Goal: Information Seeking & Learning: Learn about a topic

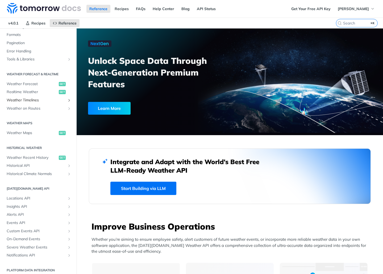
scroll to position [79, 0]
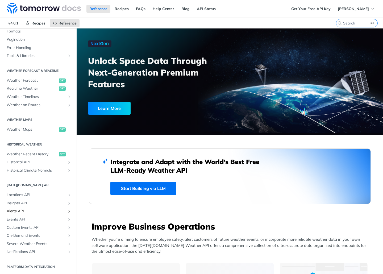
click at [26, 211] on span "Alerts API" at bounding box center [36, 211] width 59 height 5
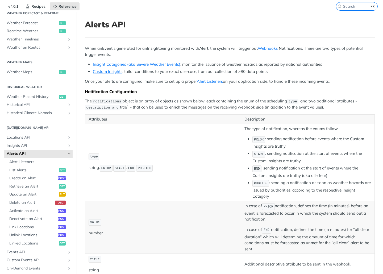
scroll to position [17, 0]
click at [27, 155] on span "Alerts API" at bounding box center [36, 153] width 59 height 5
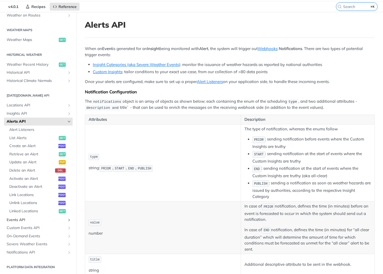
click at [26, 220] on span "Events API" at bounding box center [36, 219] width 59 height 5
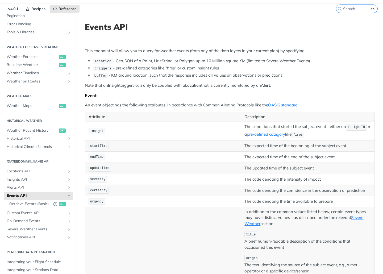
scroll to position [19, 0]
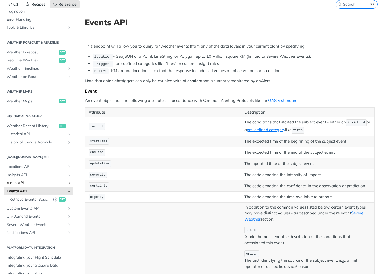
click at [39, 184] on span "Alerts API" at bounding box center [36, 182] width 59 height 5
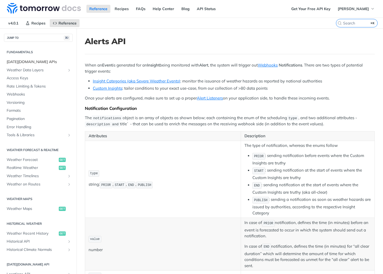
click at [28, 61] on span "[DATE][DOMAIN_NAME] APIs" at bounding box center [39, 61] width 65 height 5
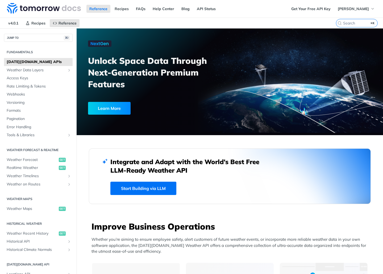
click at [114, 107] on div "Learn More" at bounding box center [109, 108] width 43 height 13
